Goal: Browse casually

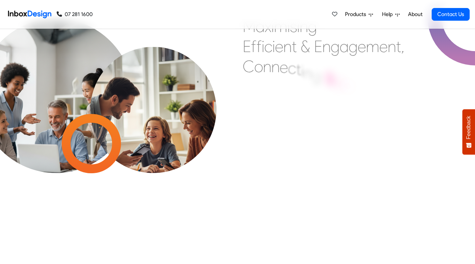
checkbox input "false"
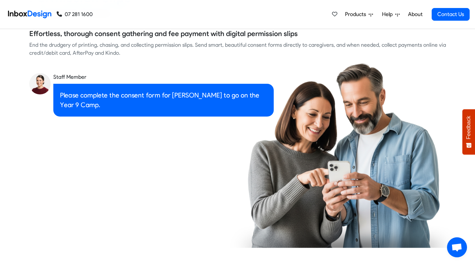
checkbox input "true"
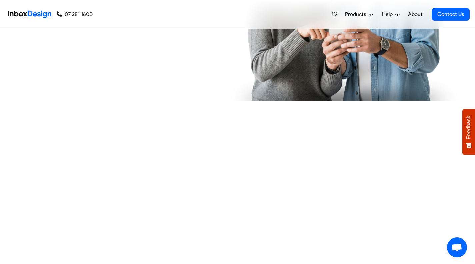
checkbox input "true"
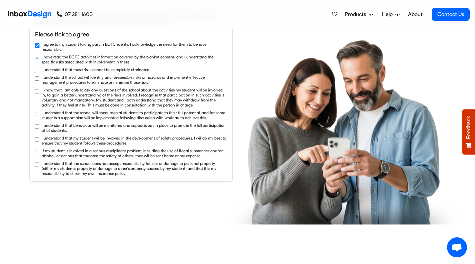
checkbox input "true"
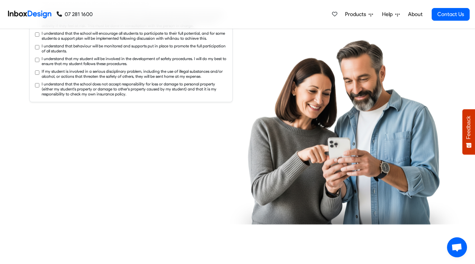
checkbox input "true"
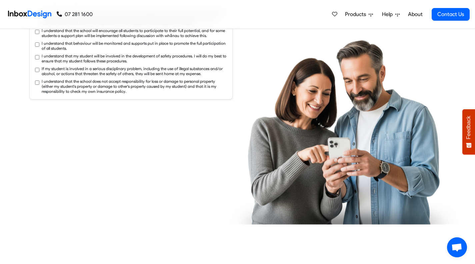
checkbox input "true"
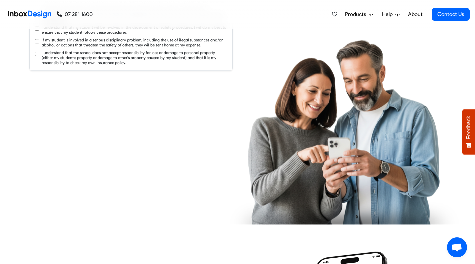
checkbox input "true"
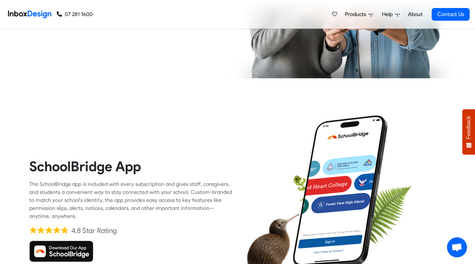
checkbox input "true"
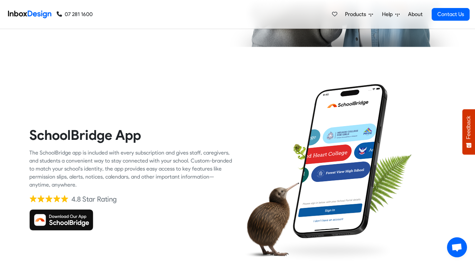
checkbox input "true"
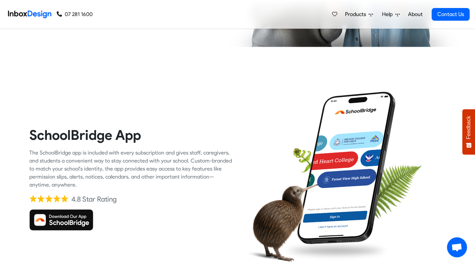
checkbox input "true"
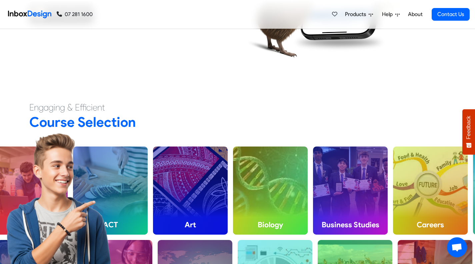
checkbox input "true"
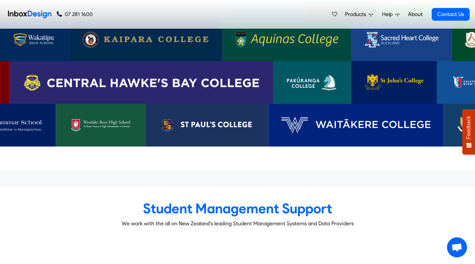
scroll to position [2066, 0]
